Goal: Find specific page/section: Find specific page/section

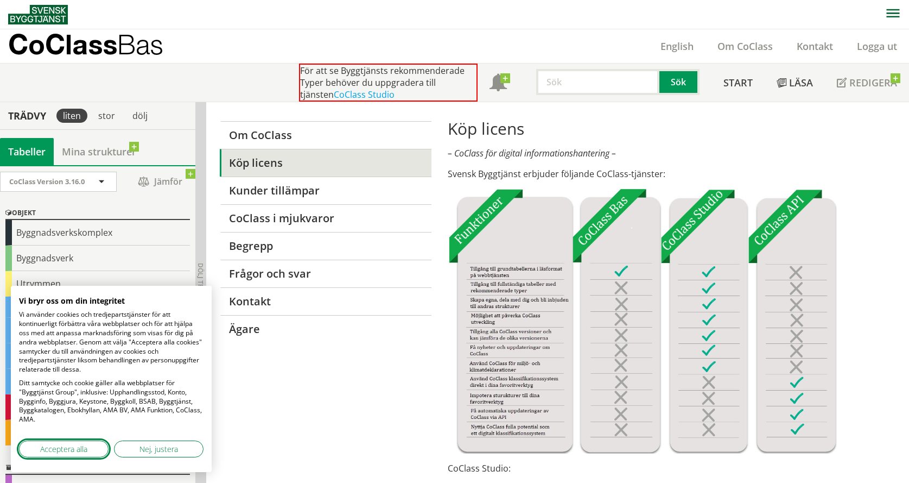
click at [78, 446] on span "Acceptera alla" at bounding box center [63, 448] width 47 height 11
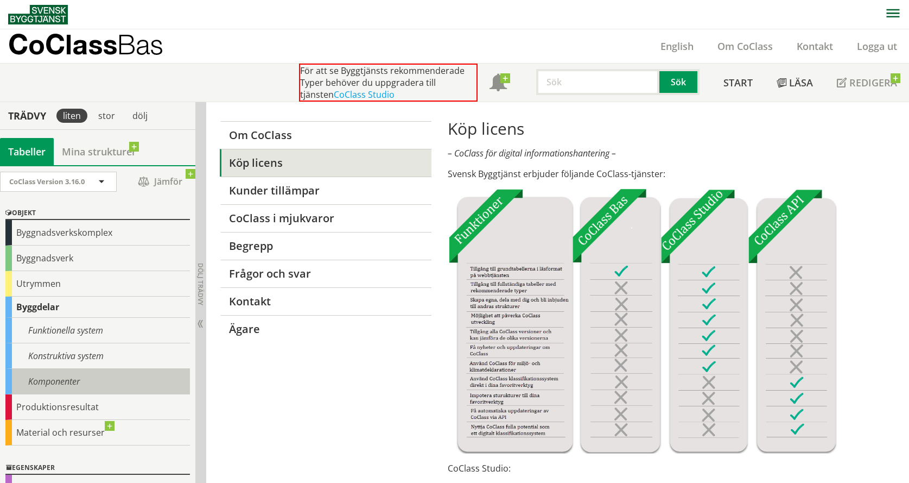
click at [67, 379] on div "Komponenter" at bounding box center [97, 382] width 185 height 26
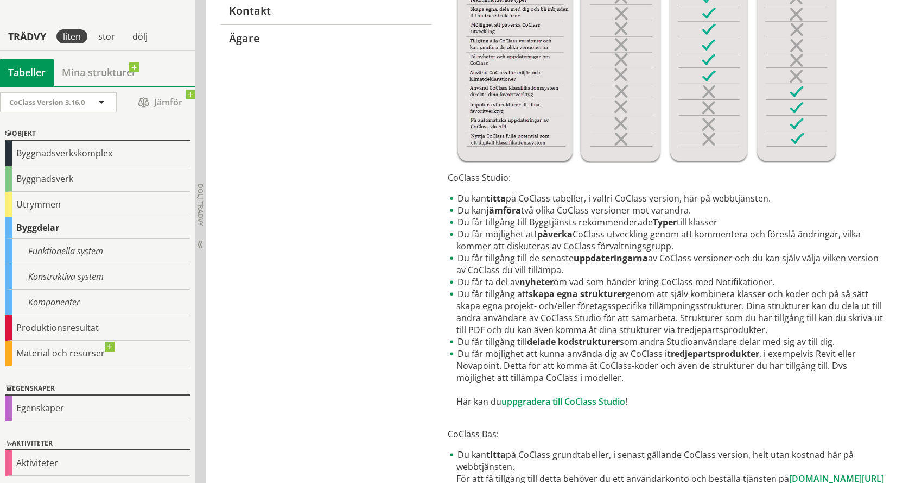
scroll to position [271, 0]
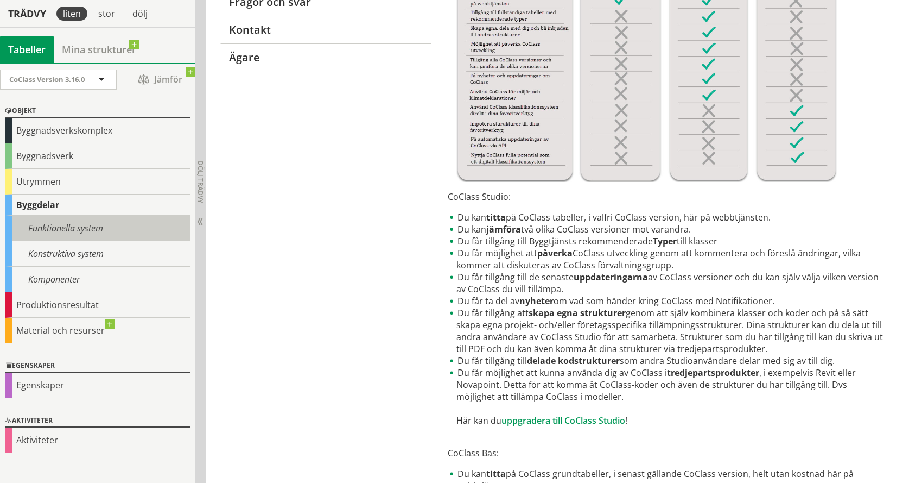
click at [57, 229] on div "Funktionella system" at bounding box center [97, 228] width 185 height 26
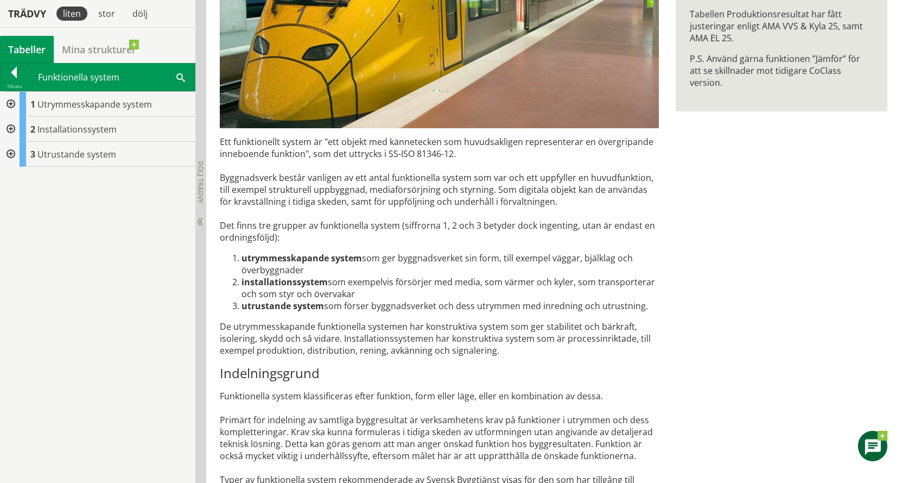
click at [9, 100] on div at bounding box center [10, 104] width 20 height 25
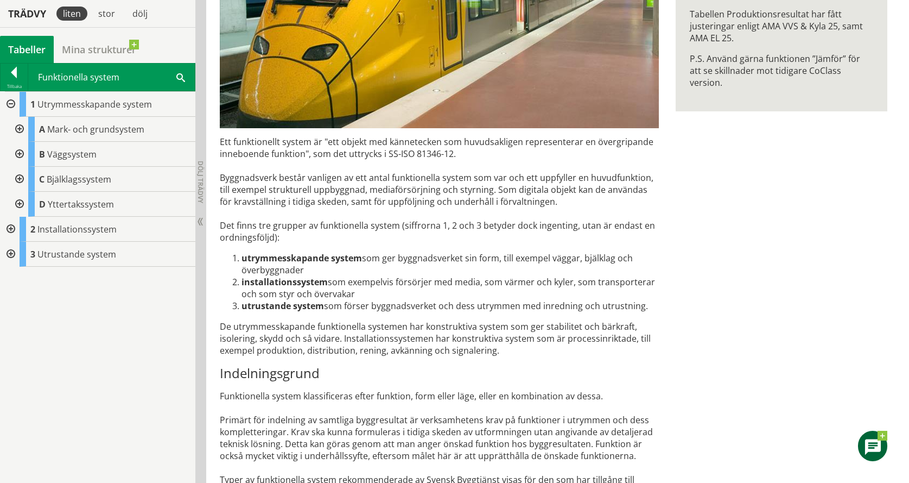
click at [10, 225] on div at bounding box center [10, 229] width 20 height 25
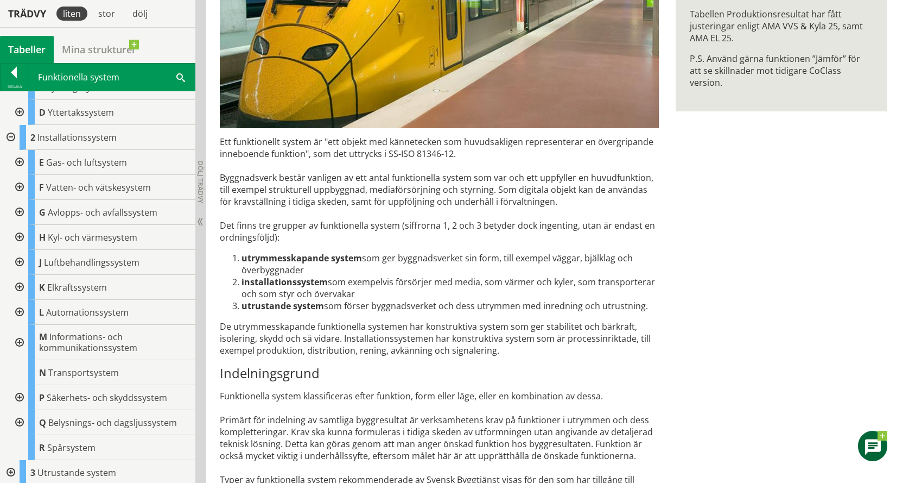
scroll to position [94, 0]
click at [18, 258] on div at bounding box center [19, 260] width 20 height 25
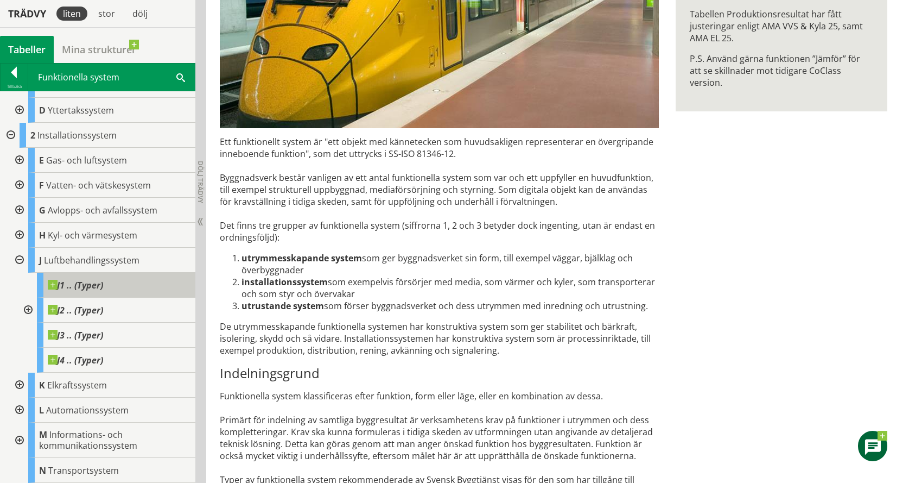
click at [103, 280] on span at bounding box center [103, 280] width 0 height 0
